Goal: Transaction & Acquisition: Purchase product/service

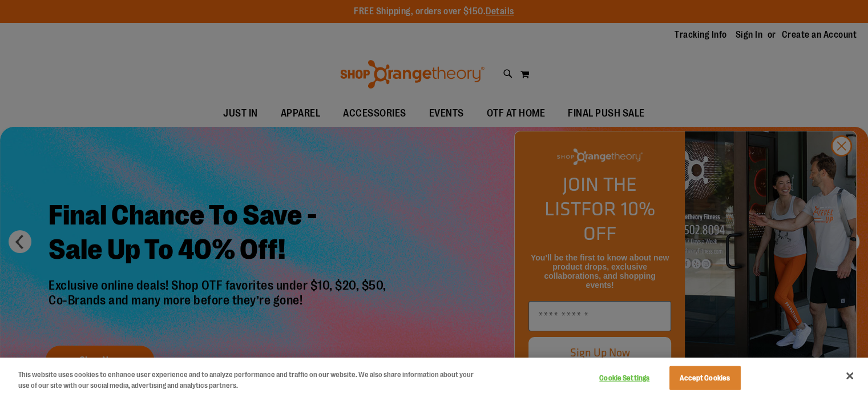
click at [844, 169] on div at bounding box center [434, 198] width 868 height 397
click at [848, 377] on button "Close" at bounding box center [849, 375] width 25 height 25
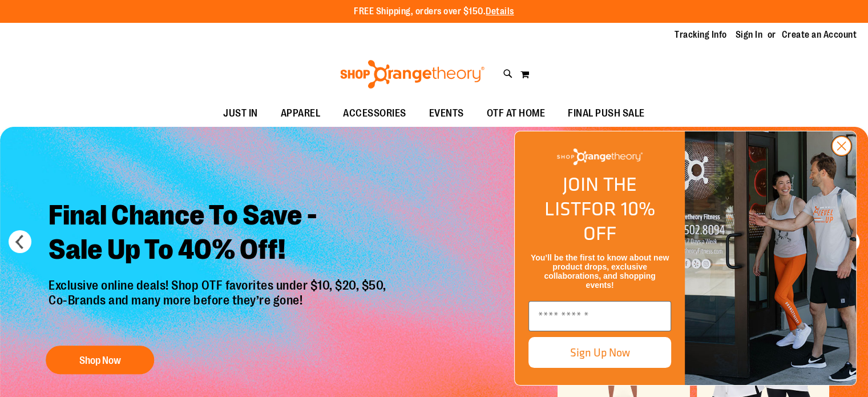
click at [842, 155] on circle "Close dialog" at bounding box center [841, 145] width 19 height 19
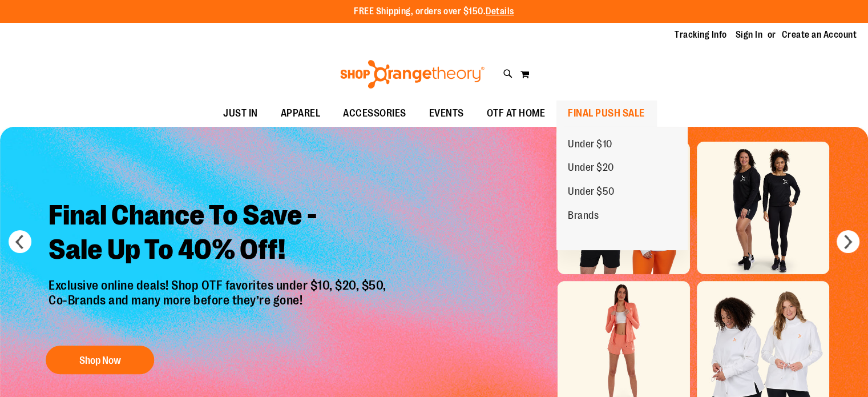
click at [621, 113] on span "FINAL PUSH SALE" at bounding box center [606, 113] width 77 height 26
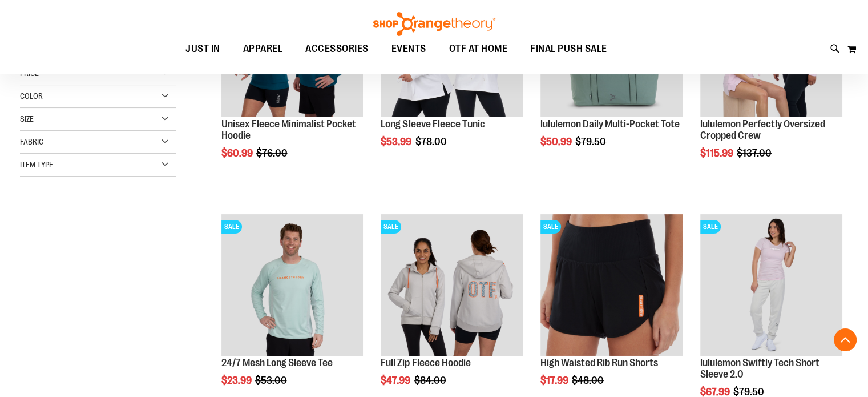
scroll to position [275, 0]
